Goal: Find specific page/section: Find specific page/section

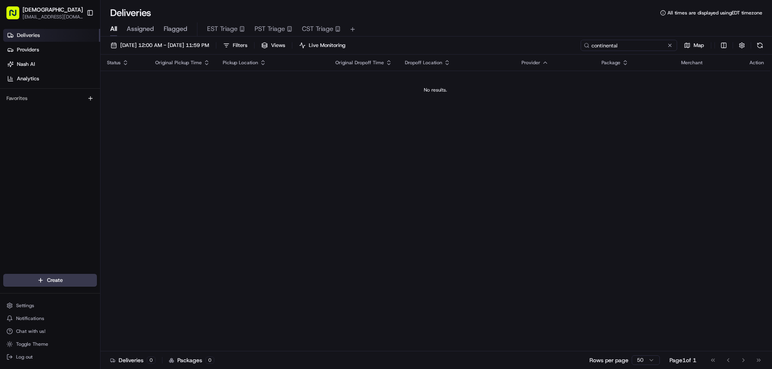
click at [627, 46] on input "continental" at bounding box center [628, 45] width 96 height 11
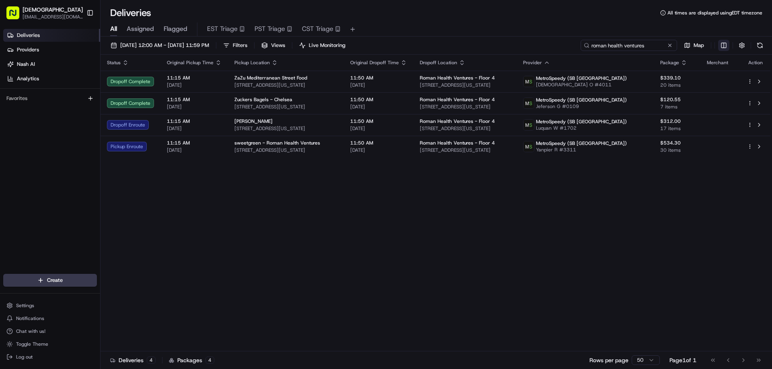
type input "roman health ventures"
click at [723, 45] on html "Sharebite [EMAIL_ADDRESS][DOMAIN_NAME] Toggle Sidebar Deliveries Providers [PER…" at bounding box center [386, 184] width 772 height 369
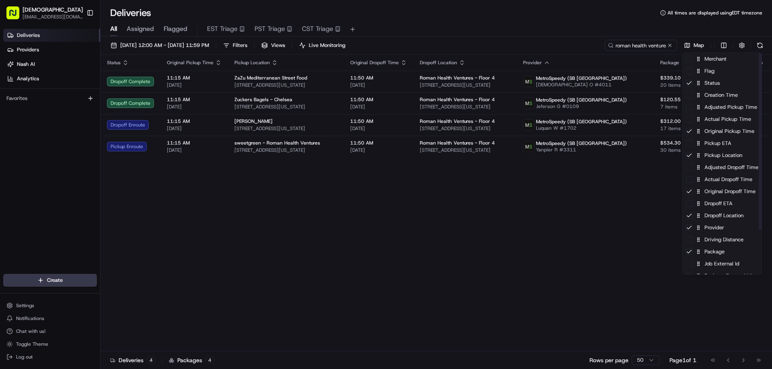
click at [605, 201] on html "Sharebite [EMAIL_ADDRESS][DOMAIN_NAME] Toggle Sidebar Deliveries Providers [PER…" at bounding box center [386, 184] width 772 height 369
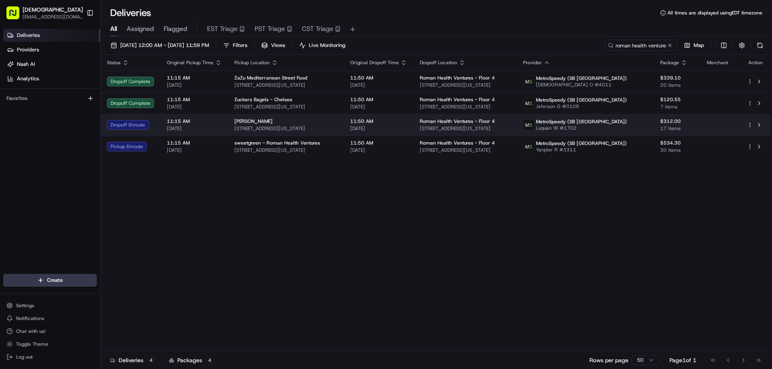
click at [278, 124] on div "[PERSON_NAME]" at bounding box center [285, 121] width 103 height 6
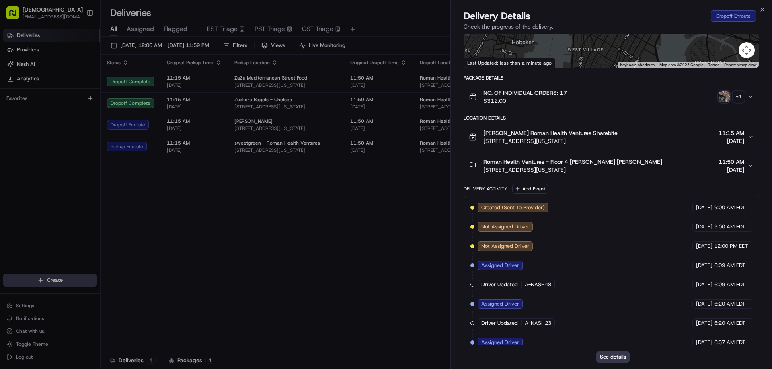
scroll to position [267, 0]
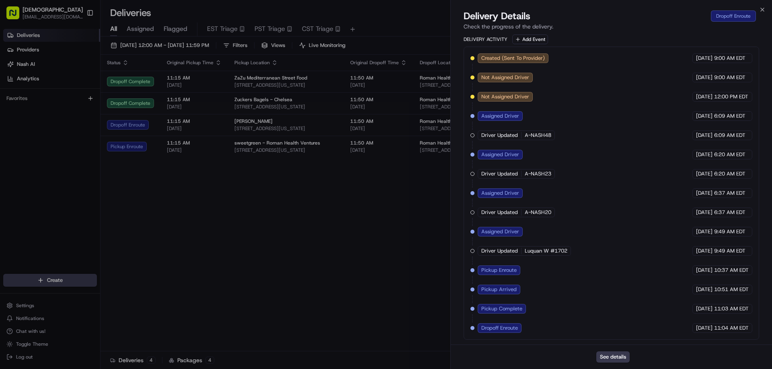
drag, startPoint x: 321, startPoint y: 222, endPoint x: 319, endPoint y: 216, distance: 6.0
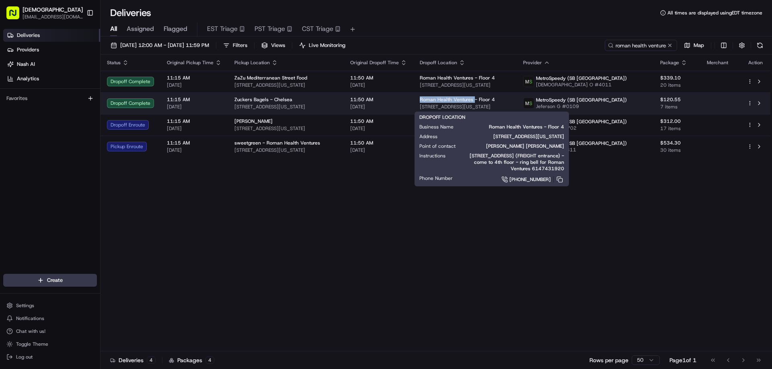
drag, startPoint x: 485, startPoint y: 96, endPoint x: 429, endPoint y: 99, distance: 56.3
click at [429, 99] on td "Roman Health Ventures - Floor 4 [STREET_ADDRESS][US_STATE]" at bounding box center [464, 103] width 103 height 22
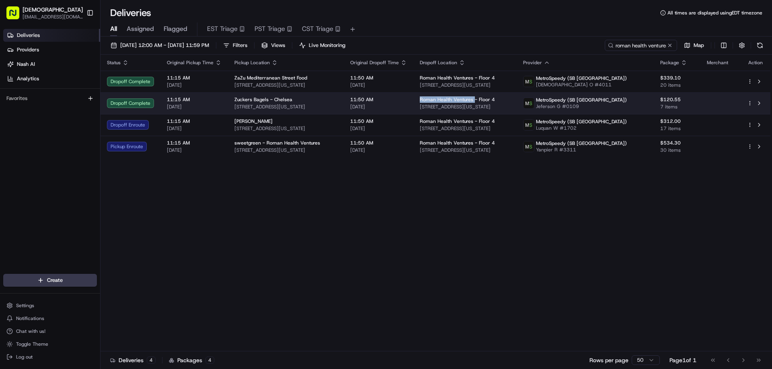
copy span "Roman Health Ventures"
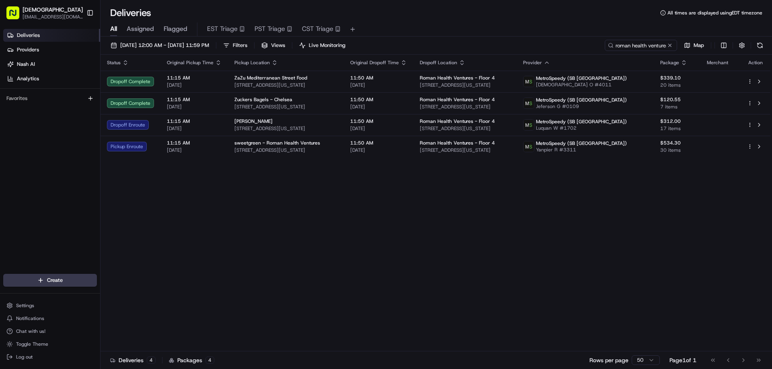
drag, startPoint x: 359, startPoint y: 232, endPoint x: 369, endPoint y: 227, distance: 11.0
click at [359, 232] on div "Status Original Pickup Time Pickup Location Original Dropoff Time Dropoff Locat…" at bounding box center [435, 203] width 670 height 297
